Goal: Answer question/provide support: Answer question/provide support

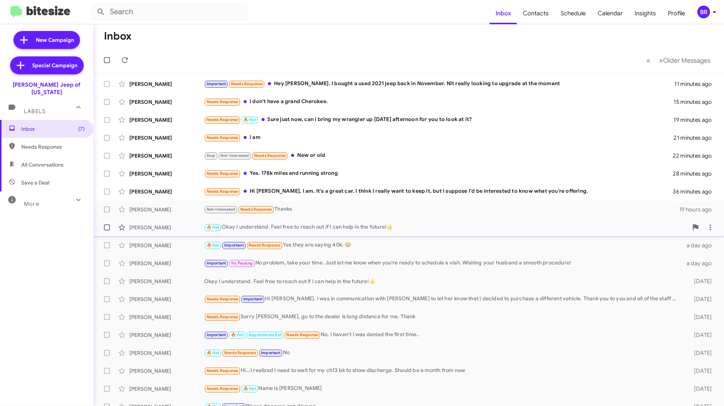
click at [370, 234] on div "[PERSON_NAME] 🔥 Hot Okay I understand. Feel free to reach out if I can help in …" at bounding box center [408, 227] width 618 height 15
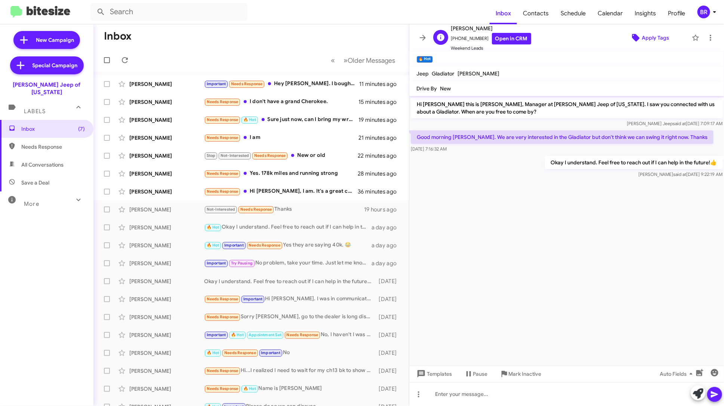
click at [657, 34] on span "Apply Tags" at bounding box center [654, 37] width 27 height 13
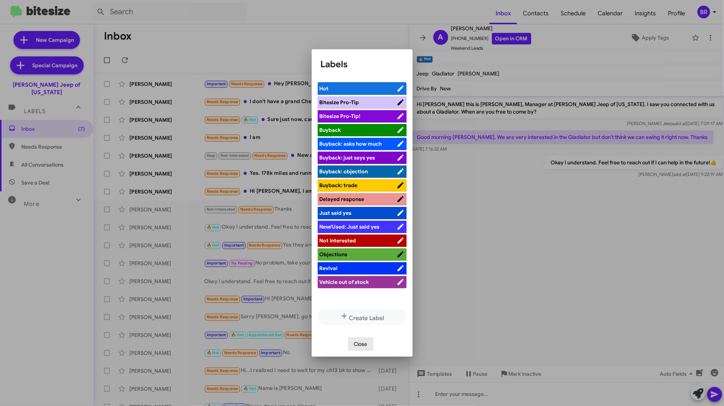
click at [366, 344] on span "Close" at bounding box center [360, 343] width 13 height 13
